Goal: Task Accomplishment & Management: Use online tool/utility

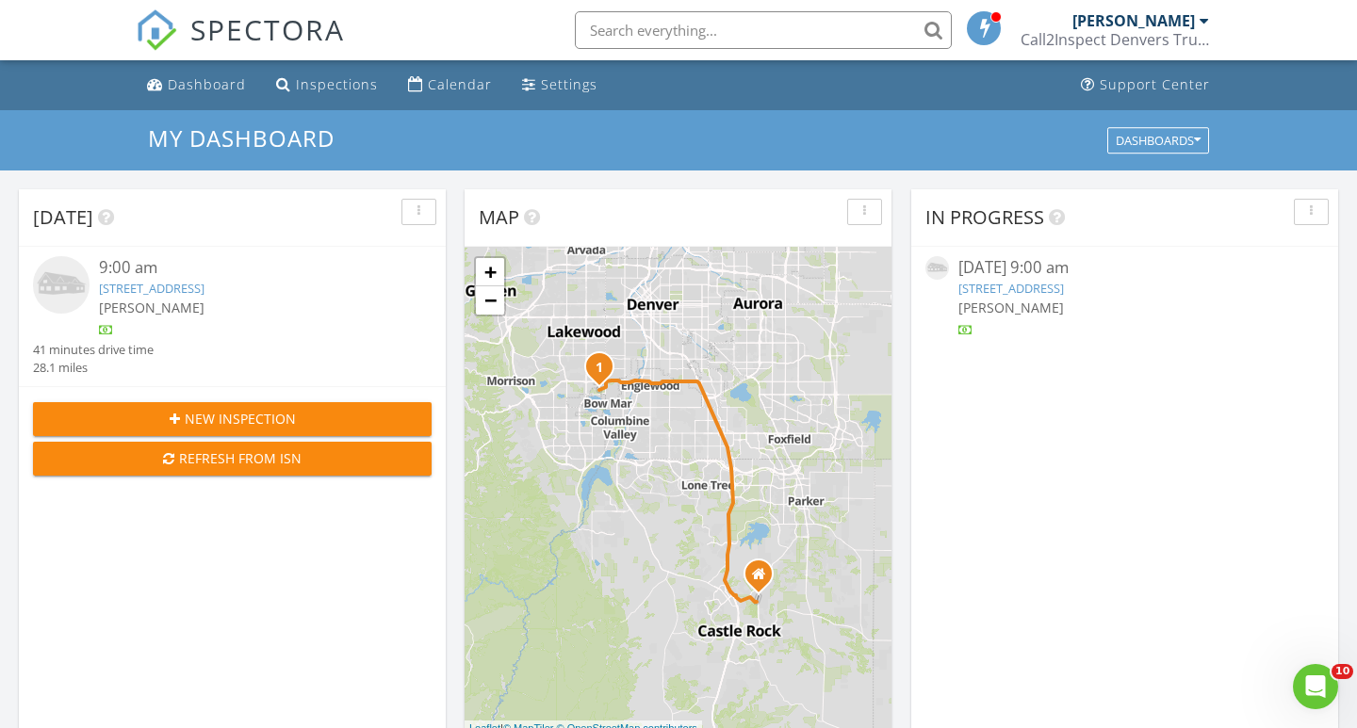
click at [219, 428] on button "New Inspection" at bounding box center [232, 419] width 399 height 34
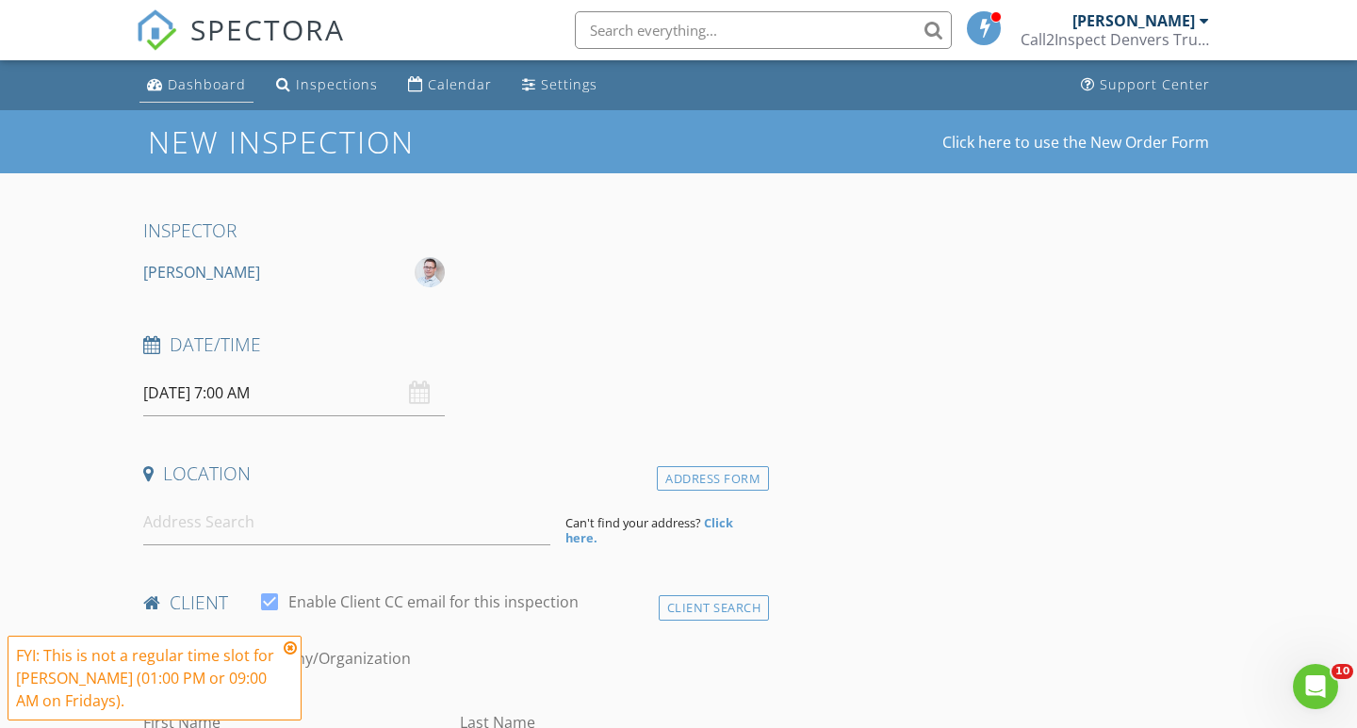
click at [188, 82] on div "Dashboard" at bounding box center [207, 84] width 78 height 18
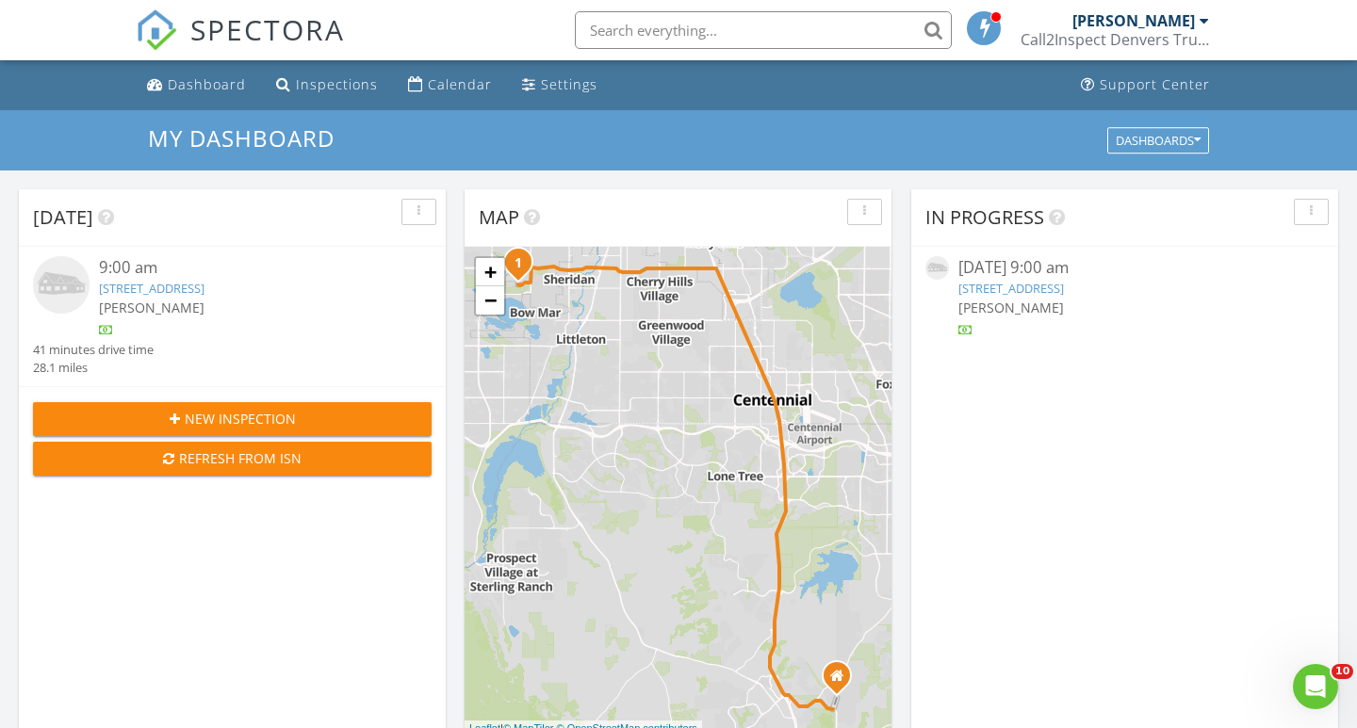
click at [197, 291] on link "[STREET_ADDRESS]" at bounding box center [152, 288] width 106 height 17
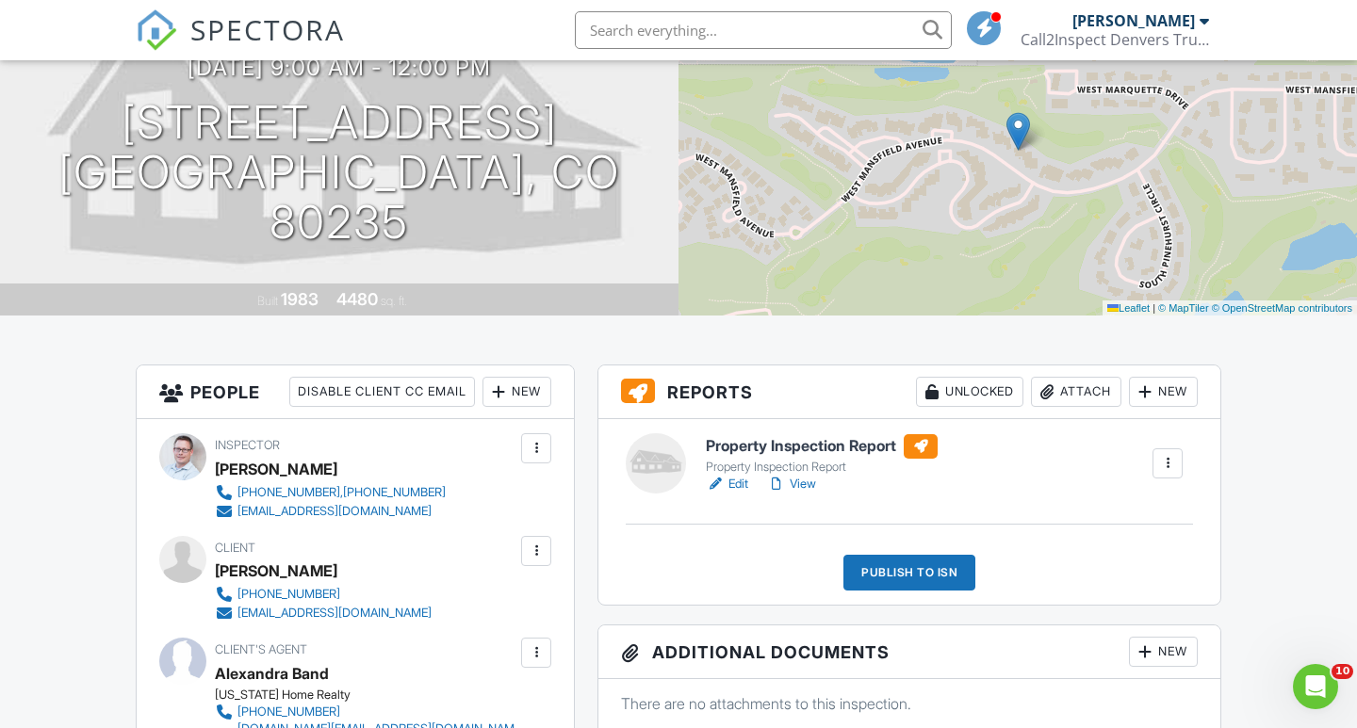
scroll to position [197, 0]
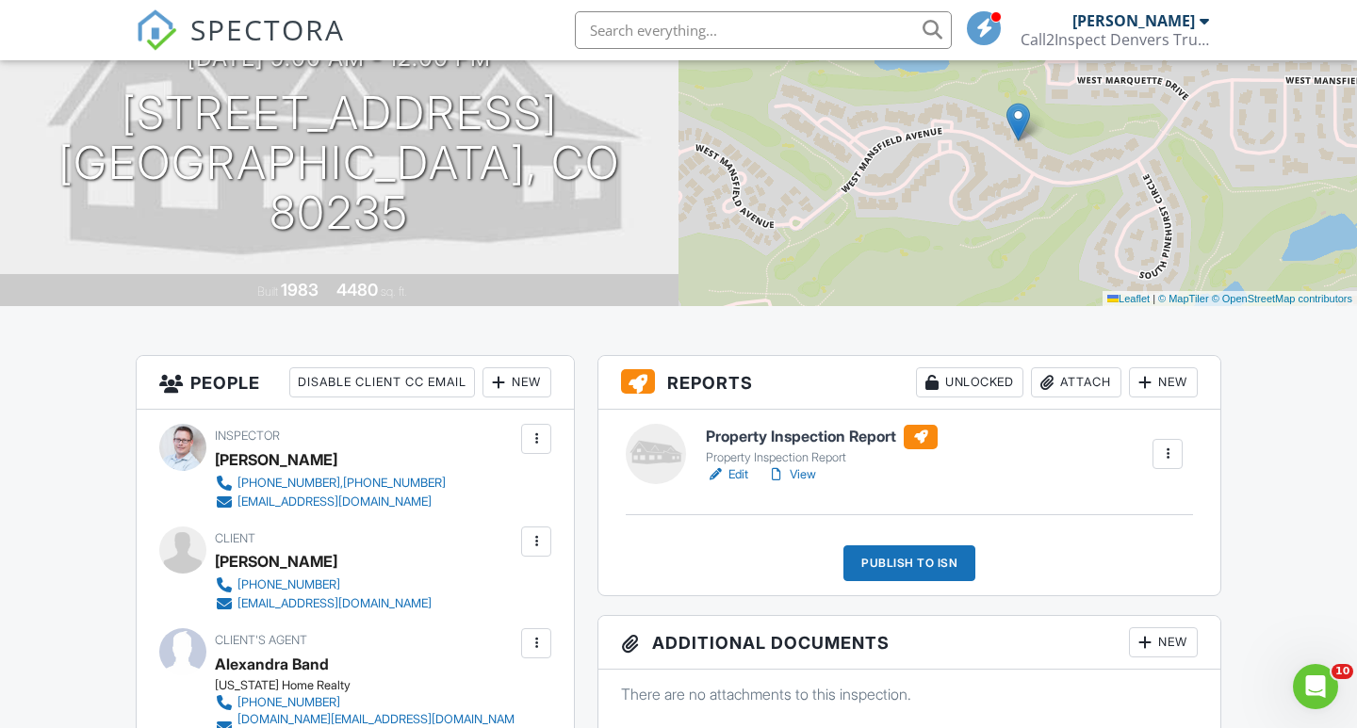
click at [769, 430] on h6 "Property Inspection Report" at bounding box center [822, 437] width 232 height 25
